Goal: Find contact information: Find contact information

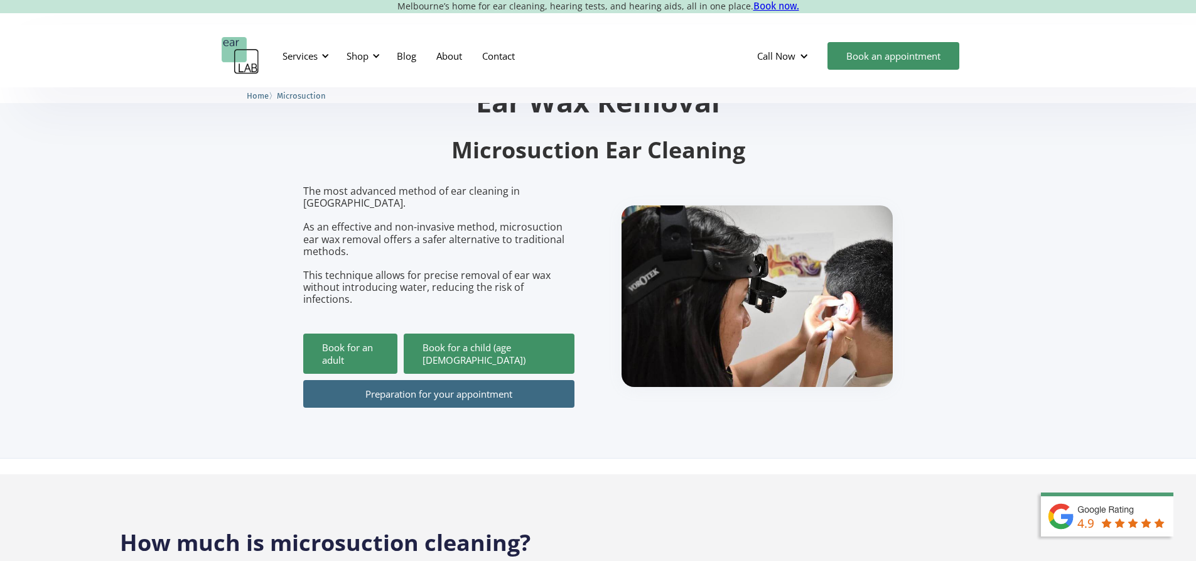
scroll to position [63, 0]
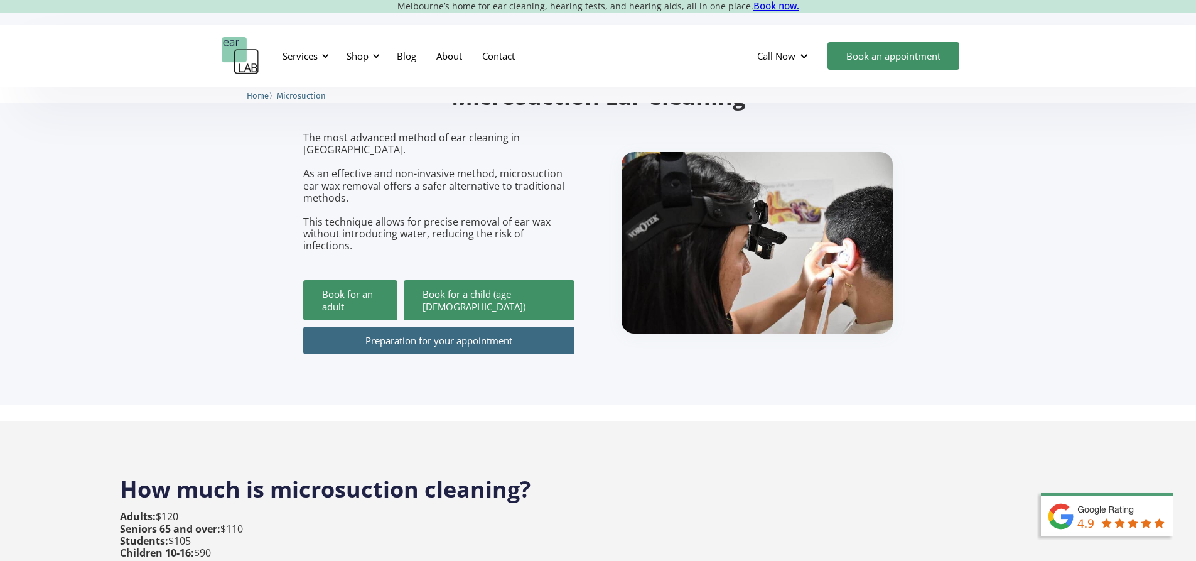
scroll to position [314, 0]
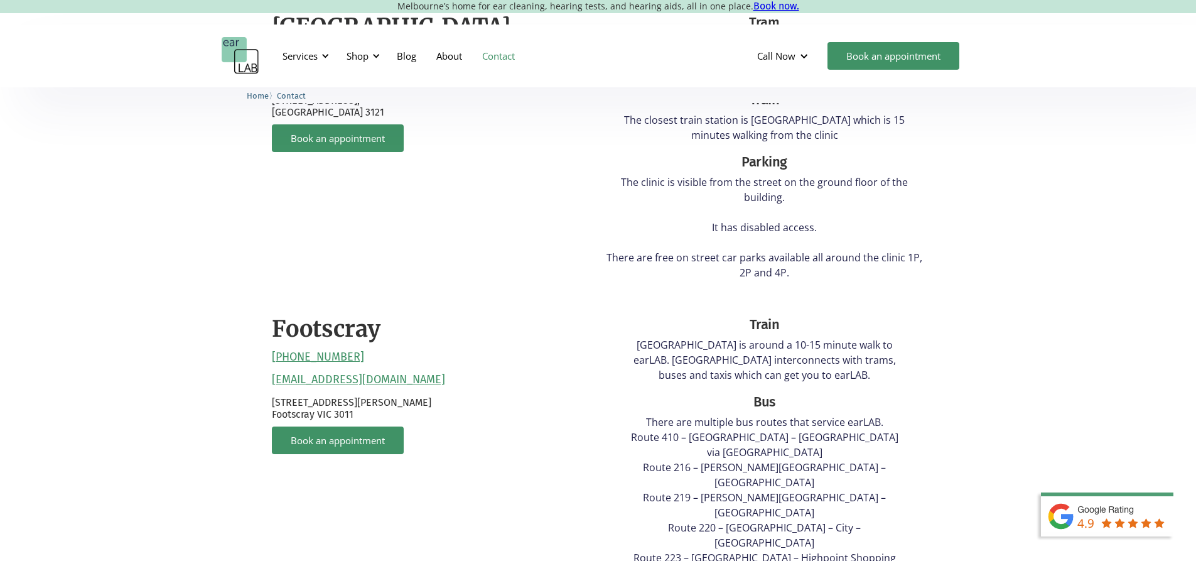
scroll to position [502, 0]
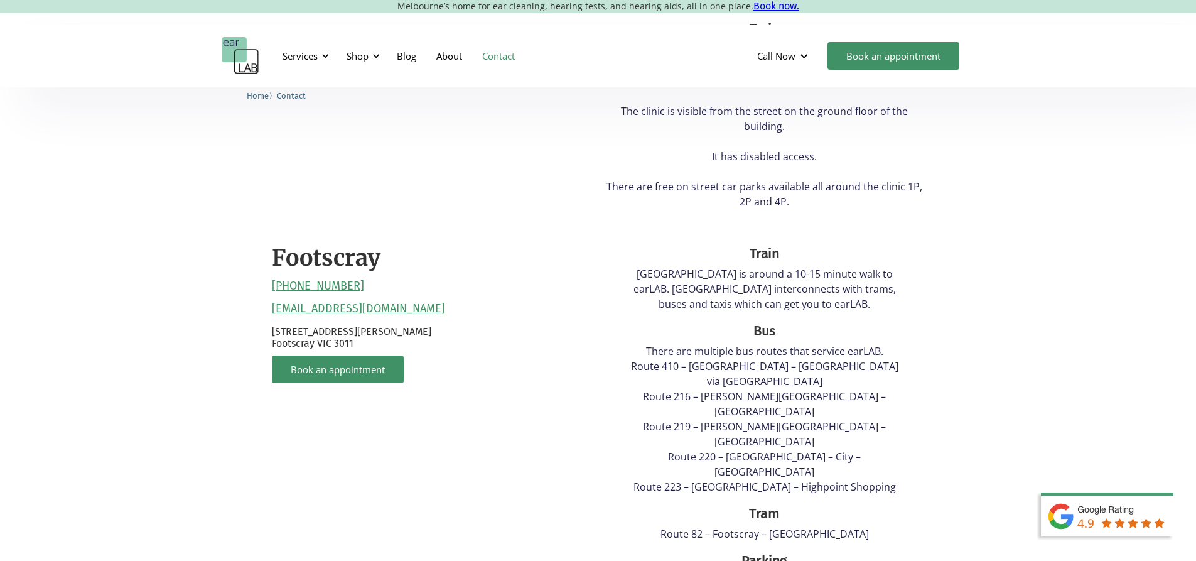
drag, startPoint x: 443, startPoint y: 303, endPoint x: 244, endPoint y: 301, distance: 199.0
click at [244, 301] on div "Richmond (03) 9428 2485 reception@earlab.com.au 132 Burnley Street, Richmond VI…" at bounding box center [598, 366] width 1196 height 874
click at [523, 287] on div "Footscray (03) 9317 7567 reception@earlab.com.au Suite 4B, Level 1, 30 Eleanor …" at bounding box center [432, 504] width 320 height 547
drag, startPoint x: 534, startPoint y: 289, endPoint x: 262, endPoint y: 290, distance: 271.8
click at [262, 290] on div "Richmond (03) 9428 2485 reception@earlab.com.au 132 Burnley Street, Richmond VI…" at bounding box center [598, 360] width 678 height 862
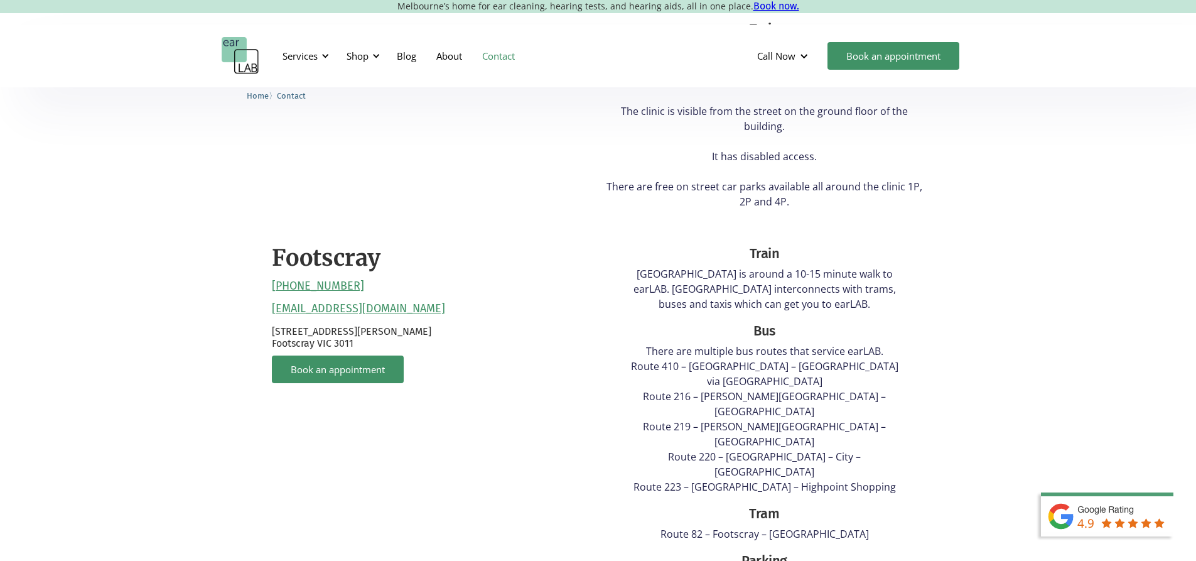
click at [481, 287] on div "Footscray (03) 9317 7567 reception@earlab.com.au Suite 4B, Level 1, 30 Eleanor …" at bounding box center [432, 504] width 320 height 547
drag, startPoint x: 419, startPoint y: 287, endPoint x: 264, endPoint y: 294, distance: 155.8
click at [264, 294] on div "Richmond (03) 9428 2485 reception@earlab.com.au 132 Burnley Street, Richmond VI…" at bounding box center [598, 360] width 678 height 862
copy link "reception@earlab.com.au"
